Goal: Transaction & Acquisition: Purchase product/service

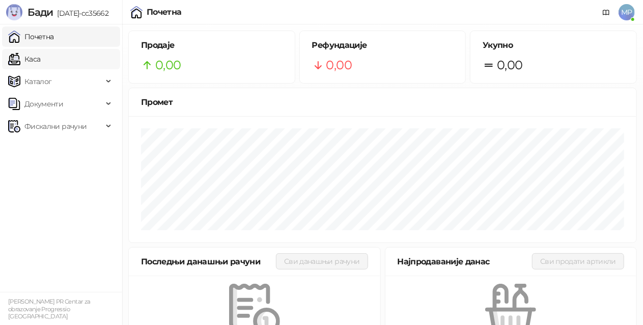
click at [40, 57] on link "Каса" at bounding box center [24, 59] width 32 height 20
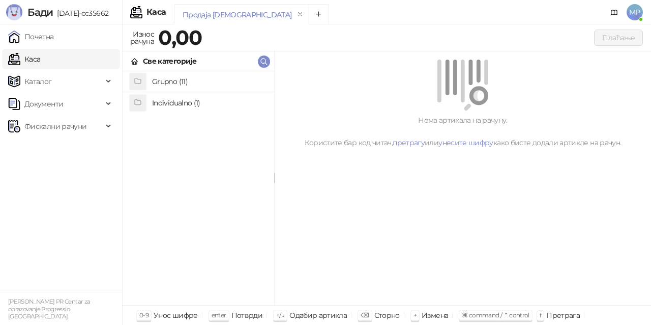
click at [205, 101] on h4 "Individualno (1)" at bounding box center [209, 103] width 114 height 16
click at [204, 82] on h4 "IPRU" at bounding box center [209, 82] width 114 height 16
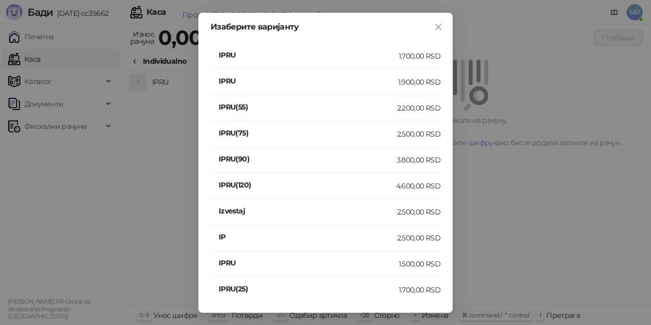
click at [420, 80] on div "1.900,00 RSD" at bounding box center [419, 81] width 42 height 11
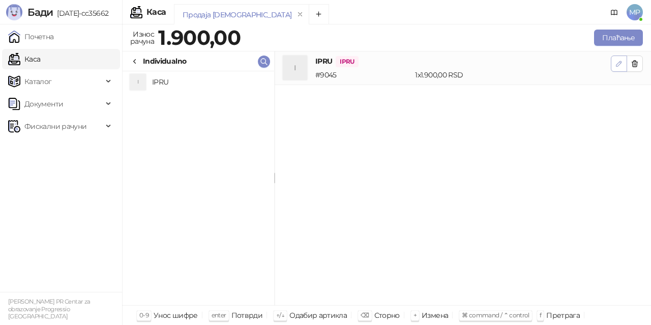
click at [618, 65] on icon "button" at bounding box center [619, 64] width 8 height 8
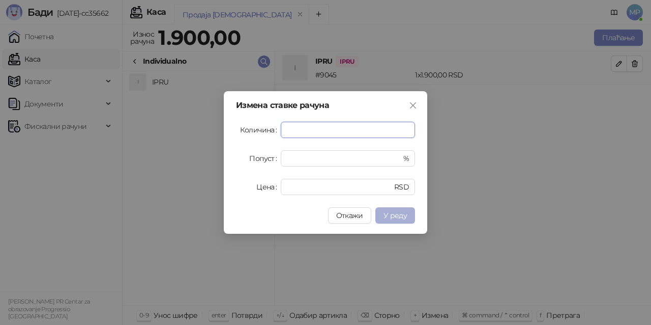
type input "*"
click at [402, 213] on span "У реду" at bounding box center [395, 215] width 23 height 9
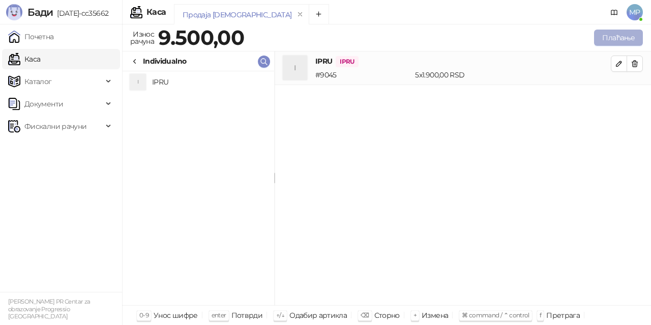
click at [607, 39] on button "Плаћање" at bounding box center [618, 38] width 49 height 16
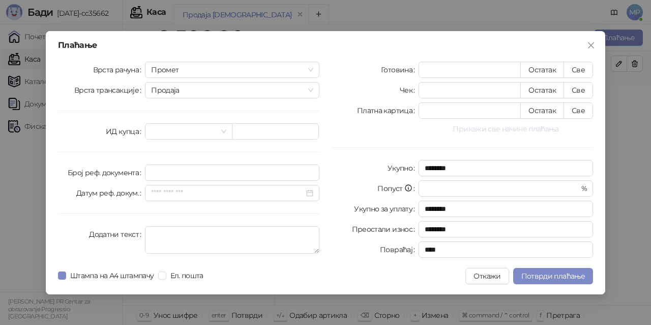
click at [504, 126] on button "Прикажи све начине плаћања" at bounding box center [506, 129] width 175 height 12
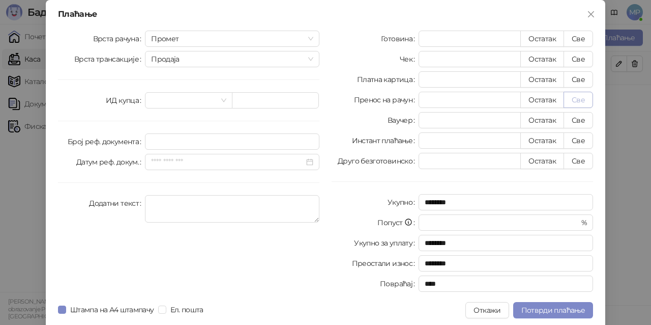
click at [584, 98] on button "Све" at bounding box center [579, 100] width 30 height 16
type input "****"
click at [545, 309] on span "Потврди плаћање" at bounding box center [554, 309] width 64 height 9
